Goal: Task Accomplishment & Management: Manage account settings

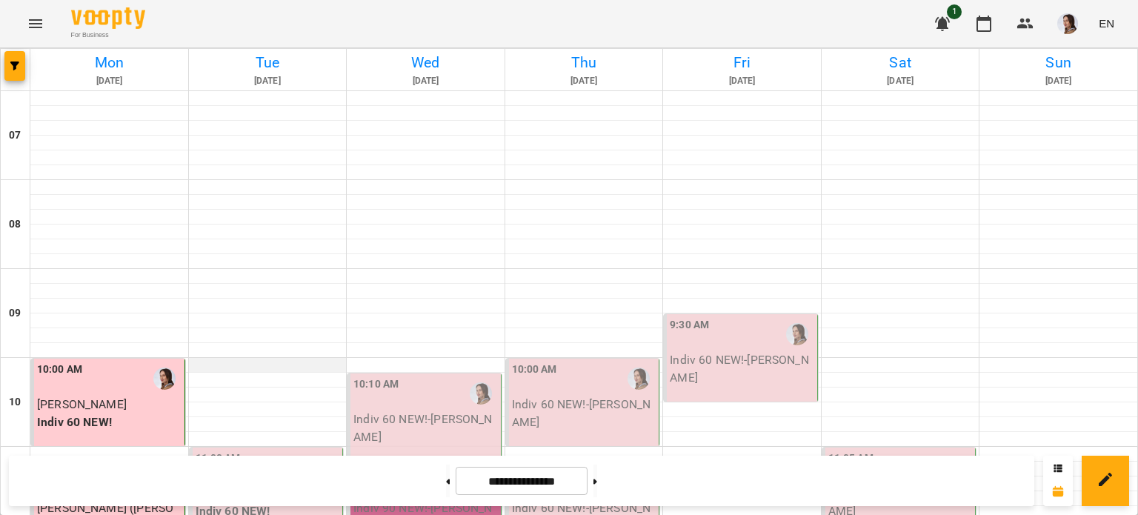
scroll to position [296, 0]
click at [257, 485] on p "[PERSON_NAME]" at bounding box center [268, 494] width 145 height 18
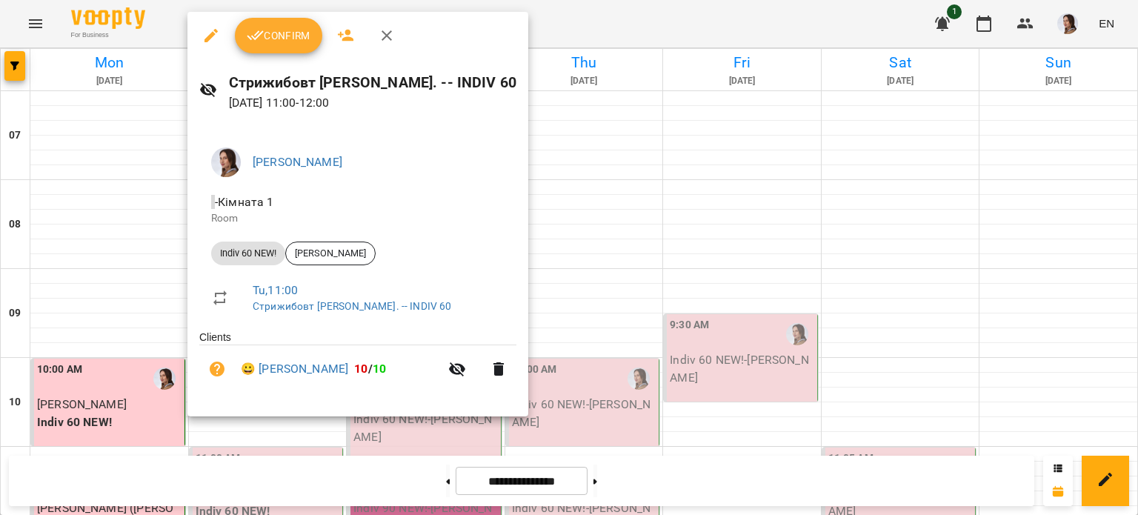
click at [296, 36] on span "Confirm" at bounding box center [279, 36] width 64 height 18
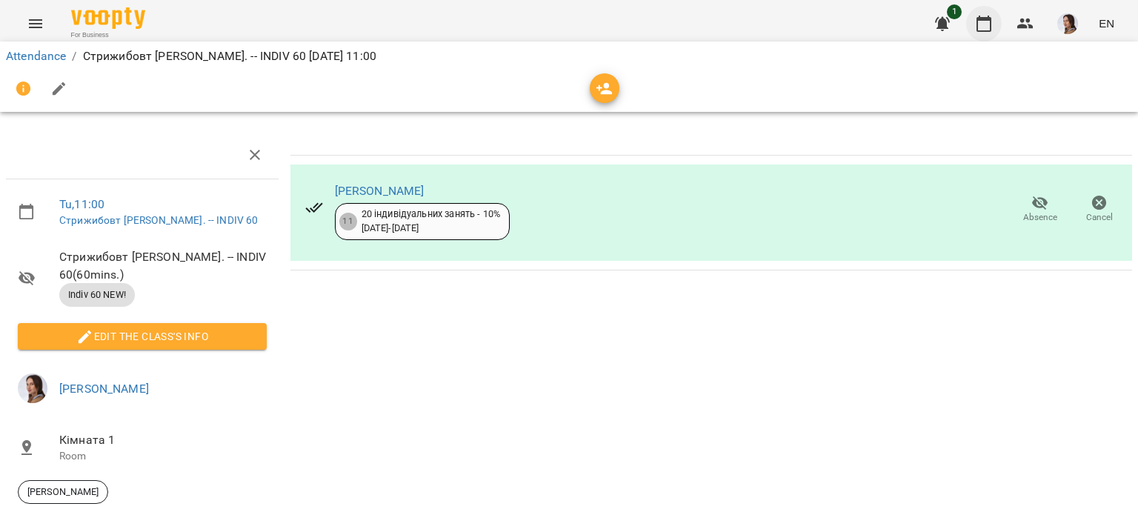
click at [981, 15] on icon "button" at bounding box center [984, 24] width 18 height 18
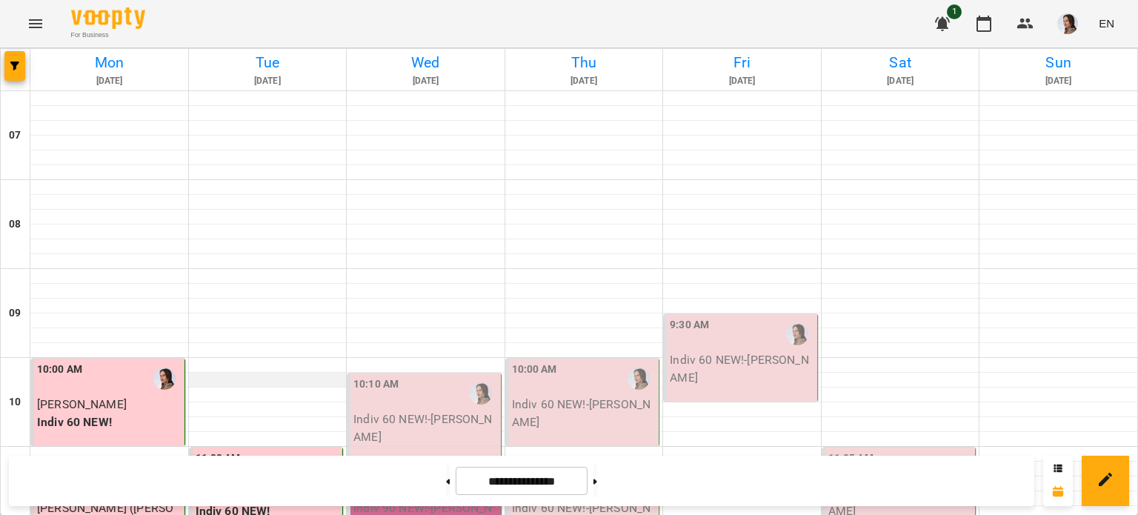
scroll to position [371, 0]
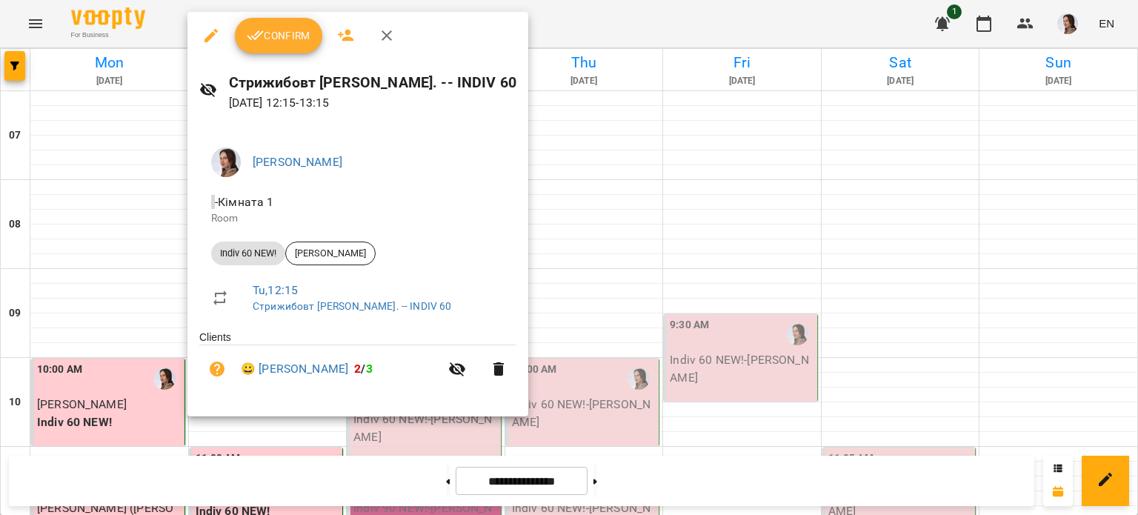
click at [285, 44] on span "Confirm" at bounding box center [279, 36] width 64 height 18
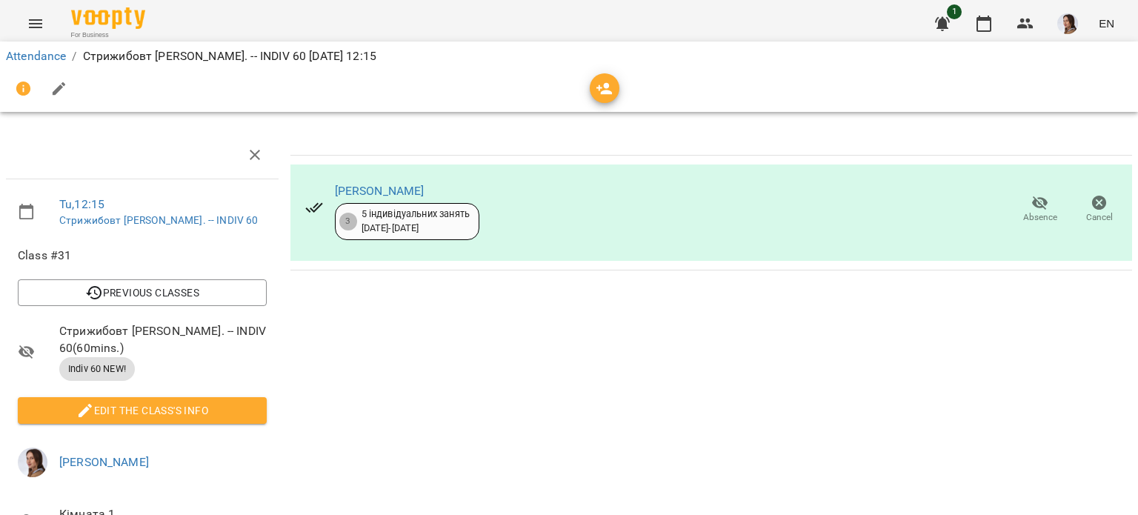
click at [980, 3] on div "For Business 1 EN" at bounding box center [569, 23] width 1138 height 47
click at [988, 21] on icon "button" at bounding box center [984, 24] width 18 height 18
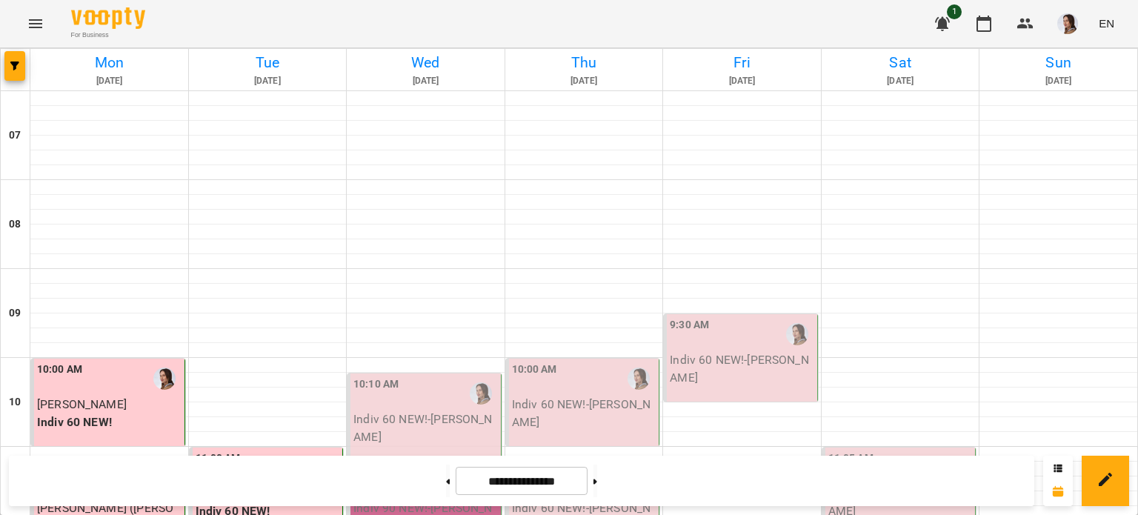
scroll to position [546, 0]
